Goal: Task Accomplishment & Management: Use online tool/utility

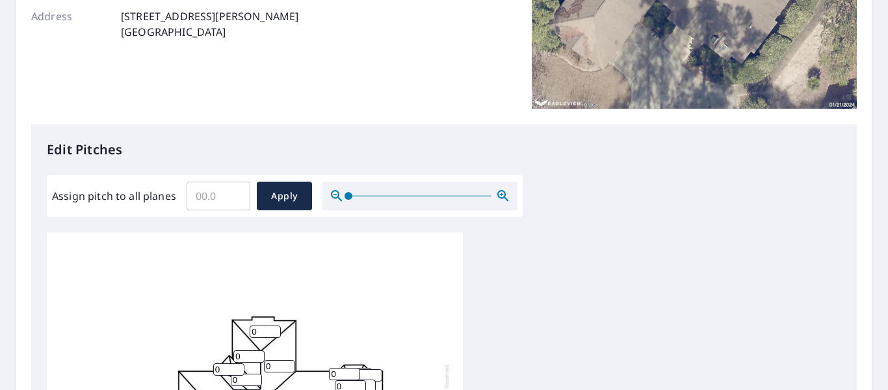
scroll to position [260, 0]
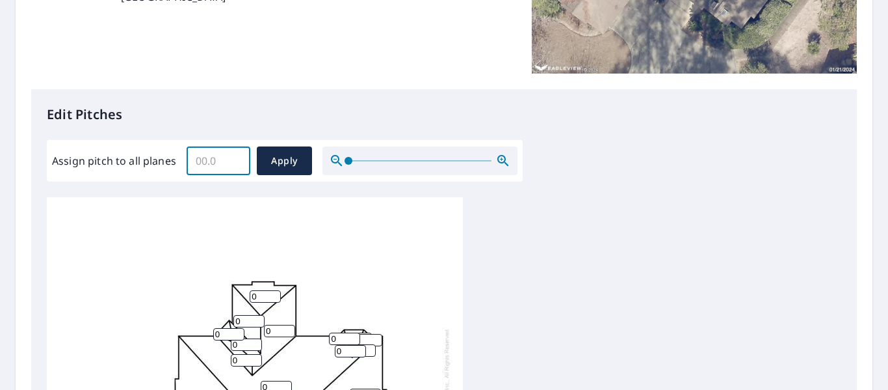
click at [201, 162] on input "Assign pitch to all planes" at bounding box center [219, 160] width 64 height 36
type input "8"
click at [278, 165] on span "Apply" at bounding box center [284, 161] width 34 height 16
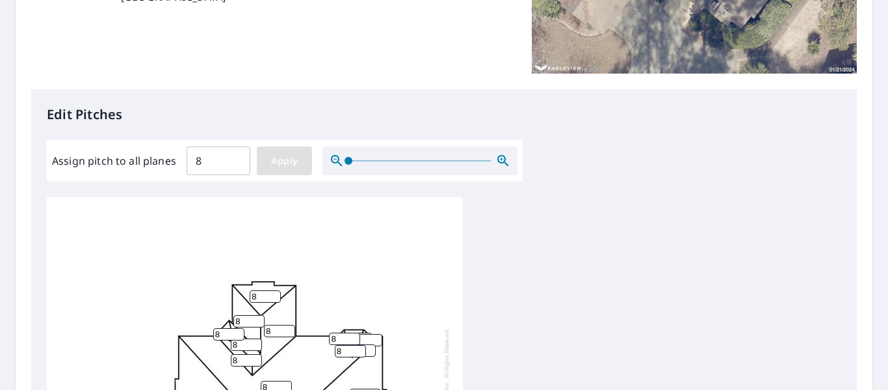
type input "8"
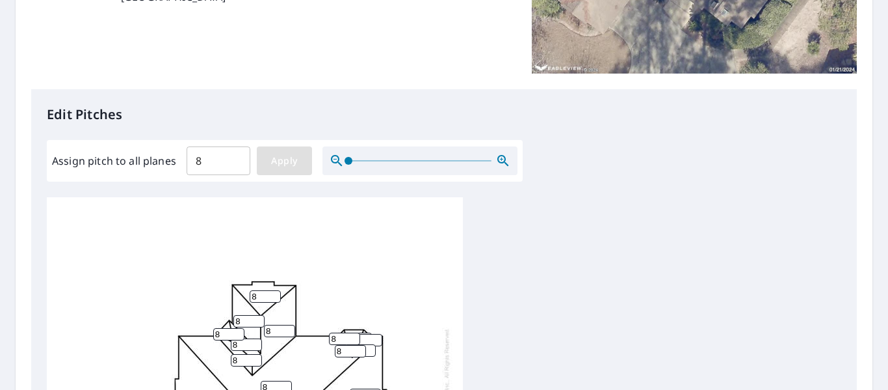
type input "8"
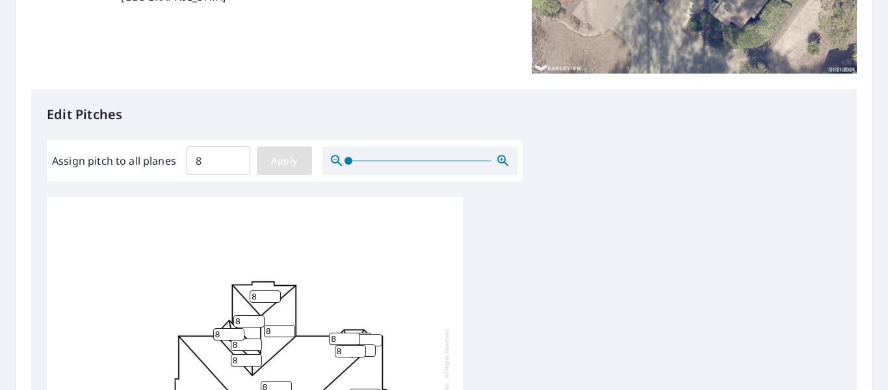
type input "8"
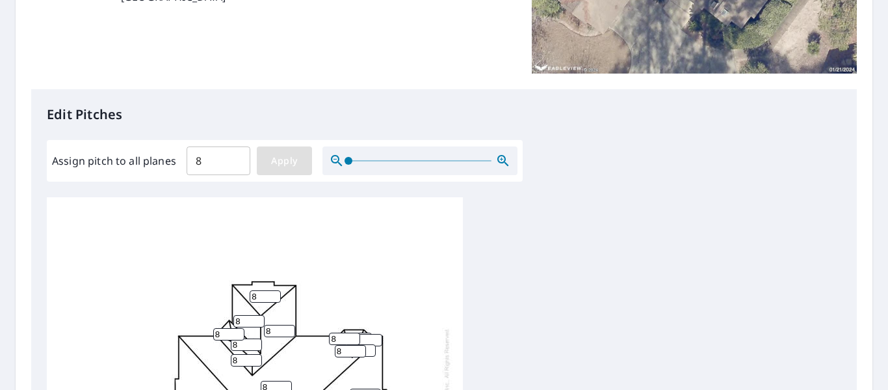
type input "8"
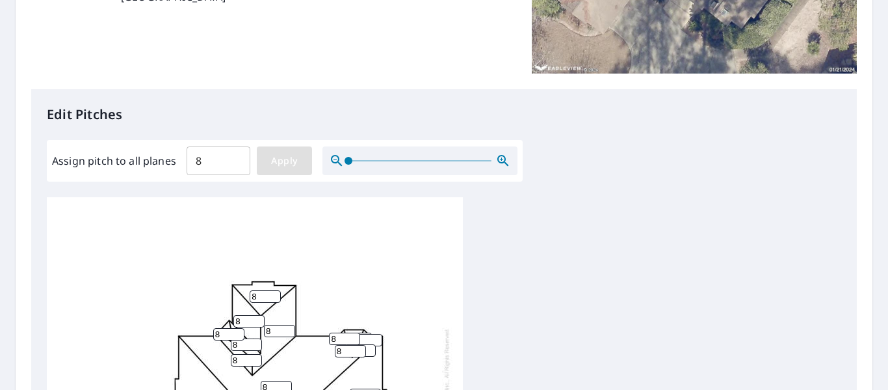
type input "8"
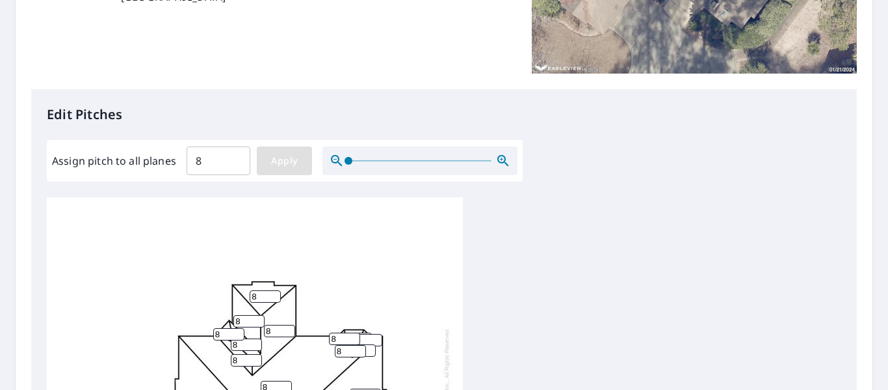
type input "8"
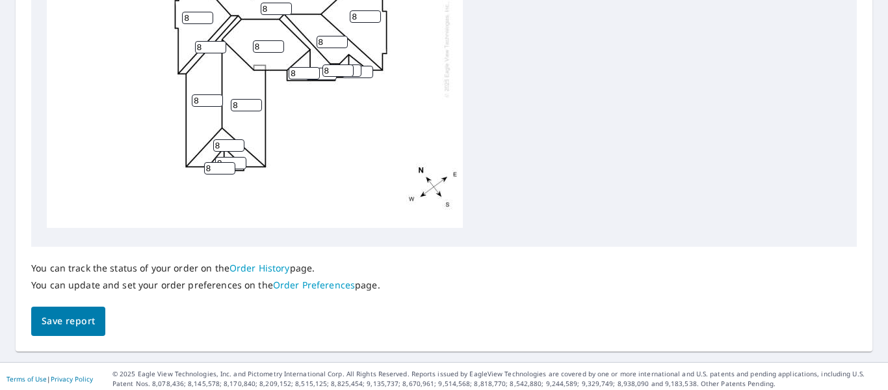
scroll to position [640, 0]
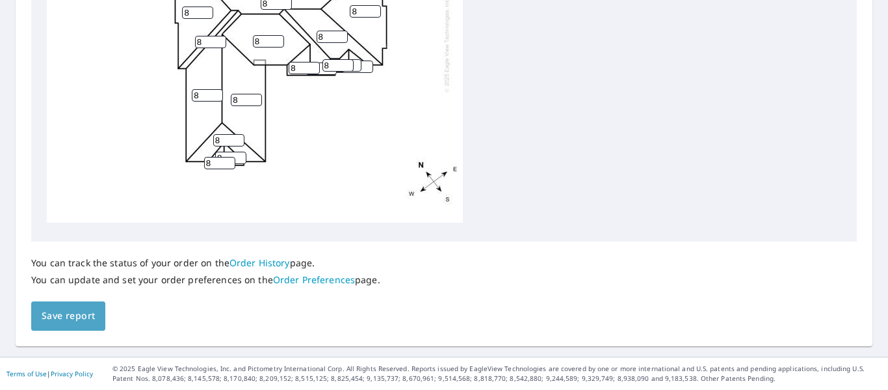
click at [71, 319] on span "Save report" at bounding box center [68, 316] width 53 height 16
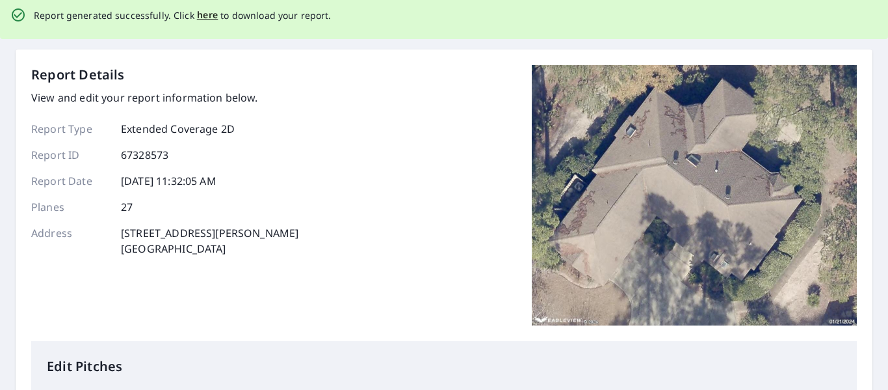
scroll to position [0, 0]
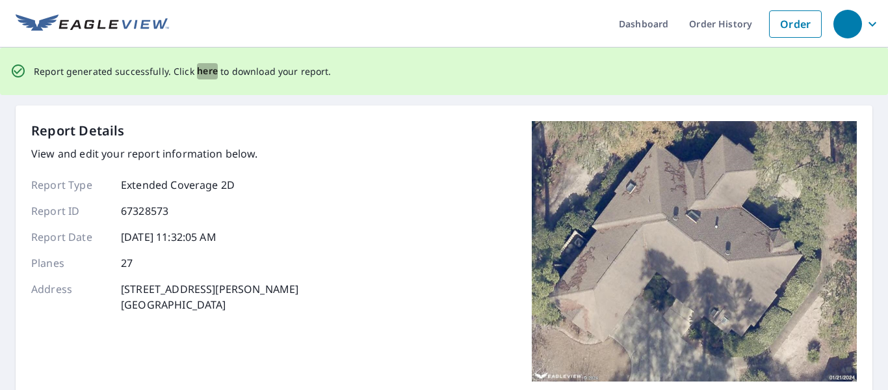
click at [203, 71] on span "here" at bounding box center [207, 71] width 21 height 16
